Goal: Information Seeking & Learning: Find specific fact

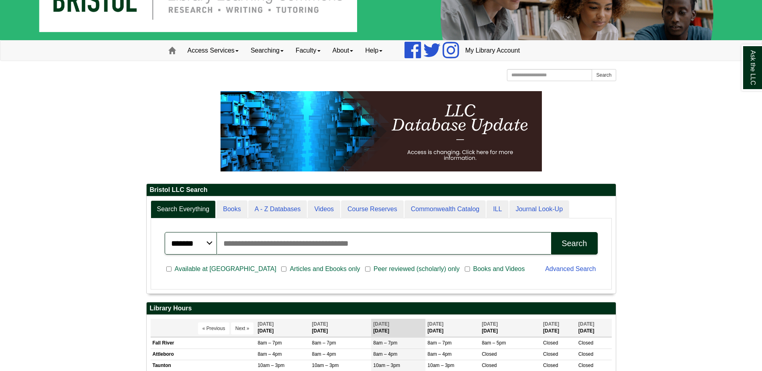
scroll to position [80, 0]
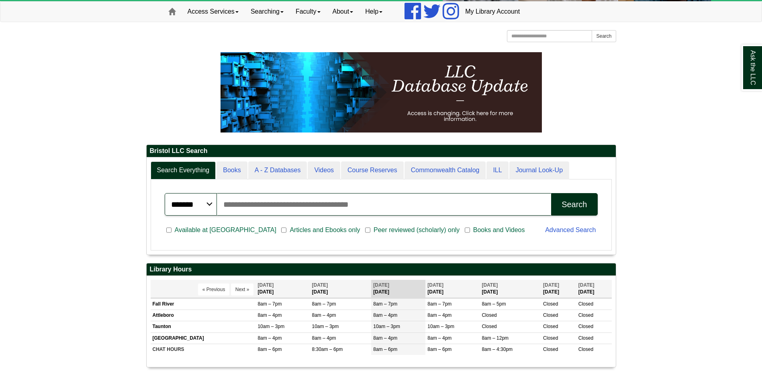
click at [353, 202] on input "Search articles, books, journals & more" at bounding box center [384, 204] width 334 height 22
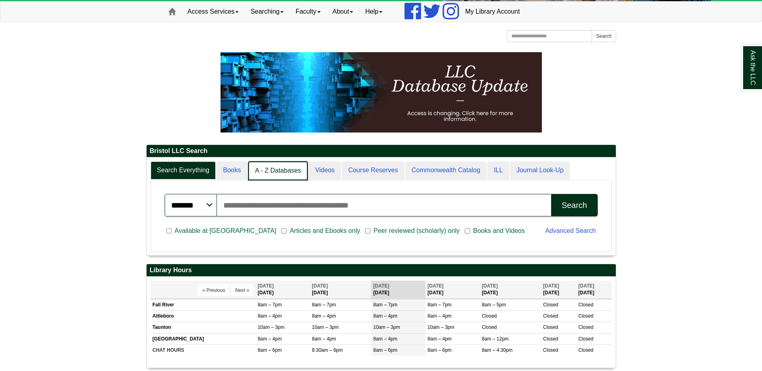
scroll to position [4, 4]
click at [277, 171] on link "A - Z Databases" at bounding box center [278, 170] width 60 height 19
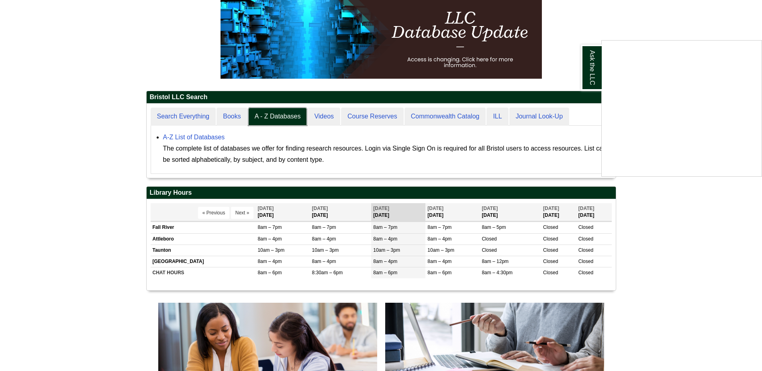
scroll to position [201, 0]
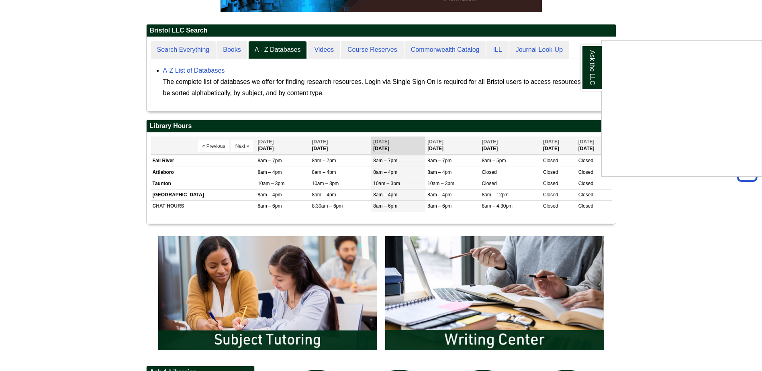
click at [209, 69] on div "Ask the LLC" at bounding box center [381, 185] width 762 height 371
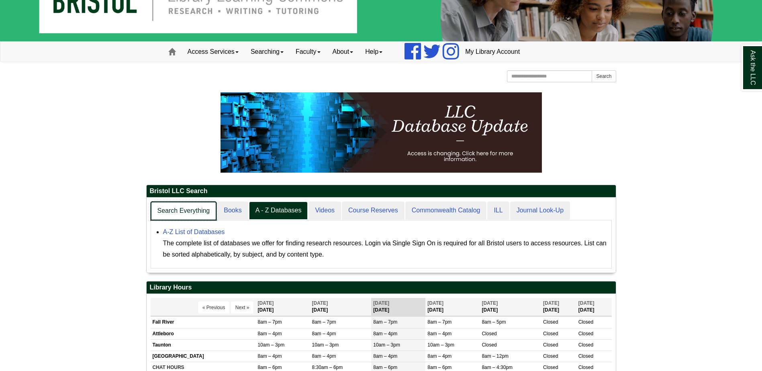
scroll to position [75, 469]
click at [190, 214] on link "Search Everything" at bounding box center [184, 211] width 66 height 19
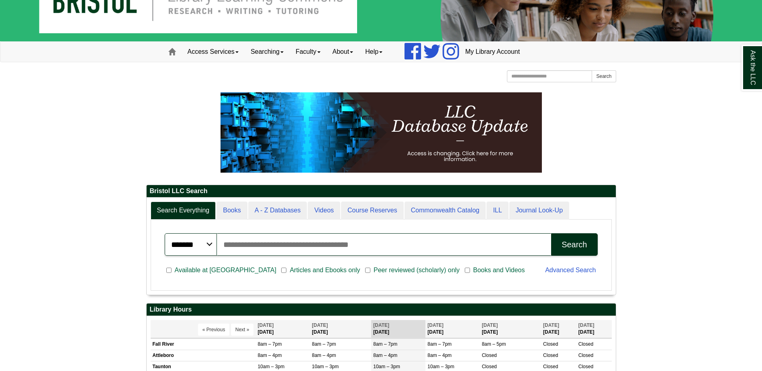
click at [276, 244] on input "Search articles, books, journals & more" at bounding box center [384, 244] width 334 height 22
type input "**********"
click at [551, 233] on button "Search" at bounding box center [574, 244] width 46 height 22
click at [514, 53] on link "My Library Account" at bounding box center [492, 52] width 67 height 20
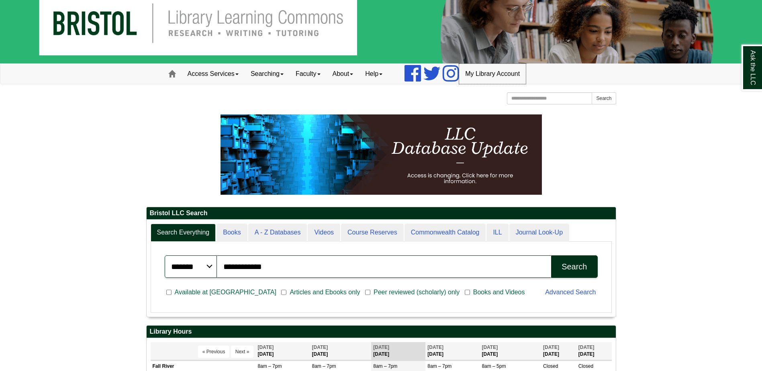
scroll to position [0, 0]
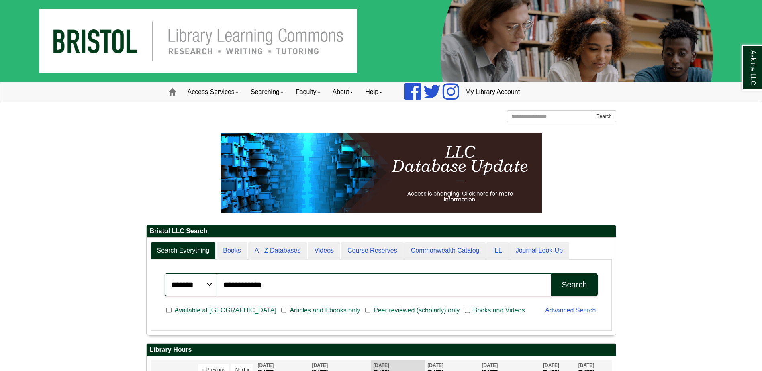
click at [291, 49] on img at bounding box center [381, 41] width 762 height 82
click at [230, 96] on link "Access Services" at bounding box center [212, 92] width 63 height 20
click at [167, 89] on link "Home" at bounding box center [171, 92] width 19 height 20
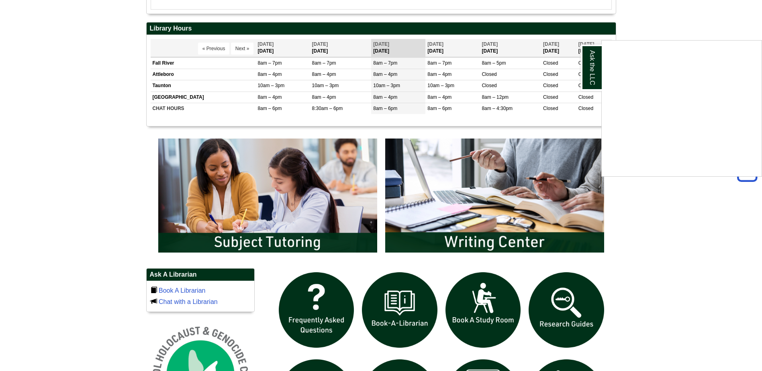
scroll to position [120, 0]
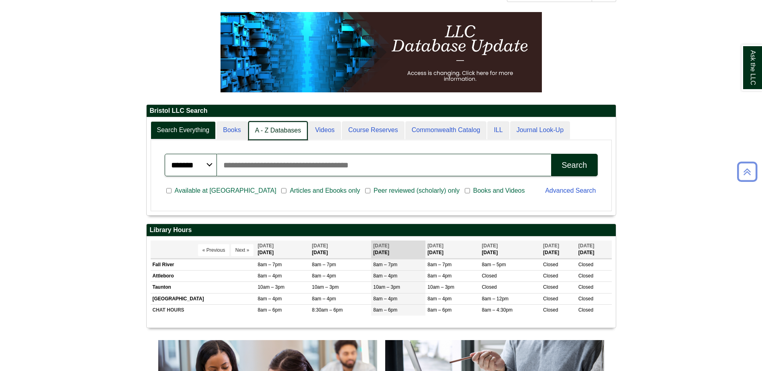
scroll to position [4, 4]
click at [263, 128] on link "A - Z Databases" at bounding box center [278, 130] width 60 height 19
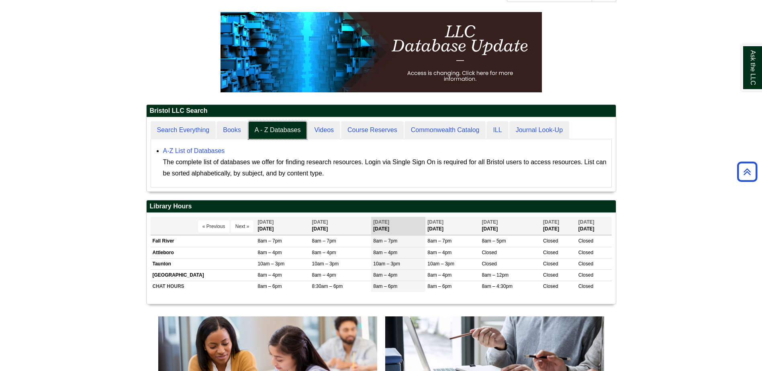
scroll to position [74, 469]
click at [202, 148] on link "A-Z List of Databases" at bounding box center [194, 150] width 62 height 7
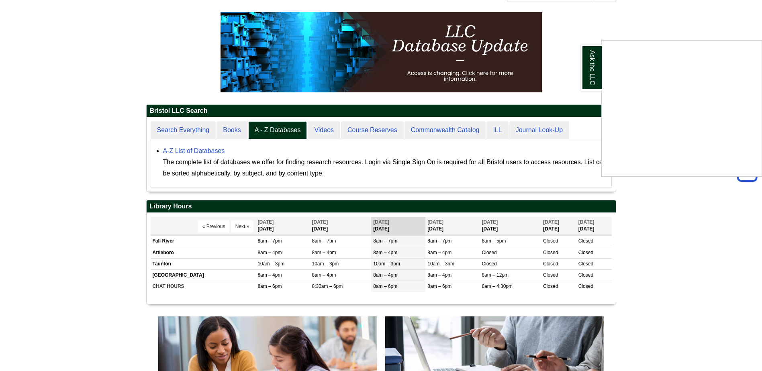
click at [191, 126] on div "Ask the LLC" at bounding box center [381, 185] width 762 height 371
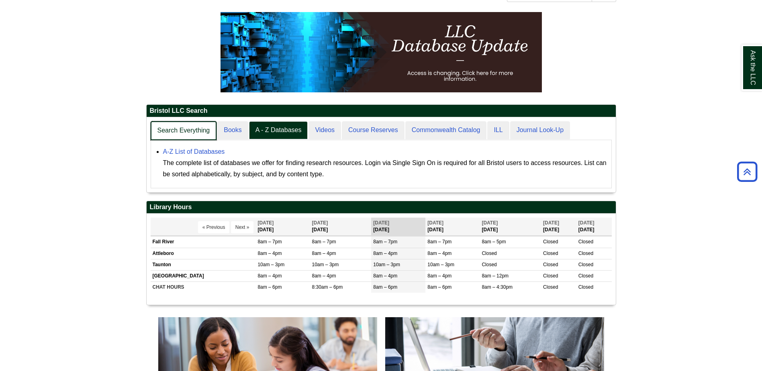
scroll to position [75, 469]
click at [183, 127] on link "Search Everything" at bounding box center [184, 130] width 66 height 19
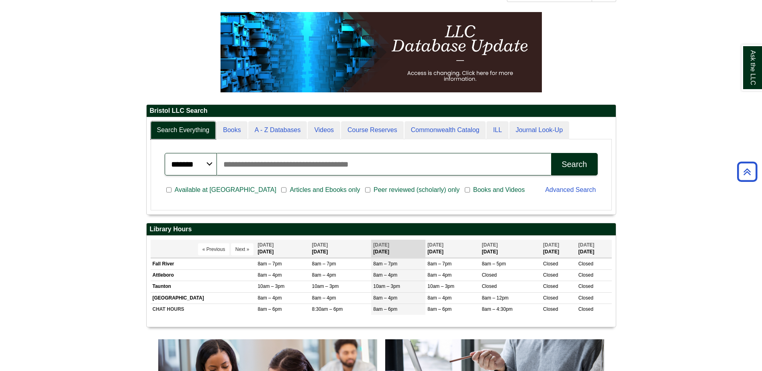
scroll to position [97, 469]
click at [269, 161] on input "Search articles, books, journals & more" at bounding box center [384, 164] width 334 height 22
click at [317, 162] on input "**********" at bounding box center [384, 164] width 334 height 22
type input "*"
type input "**********"
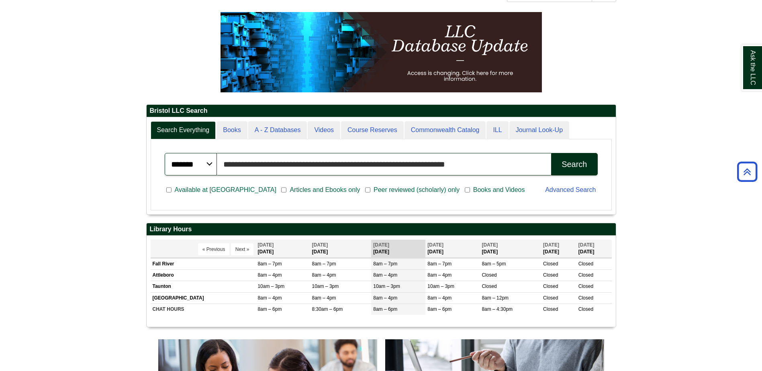
click at [551, 153] on button "Search" at bounding box center [574, 164] width 46 height 22
